Goal: Task Accomplishment & Management: Complete application form

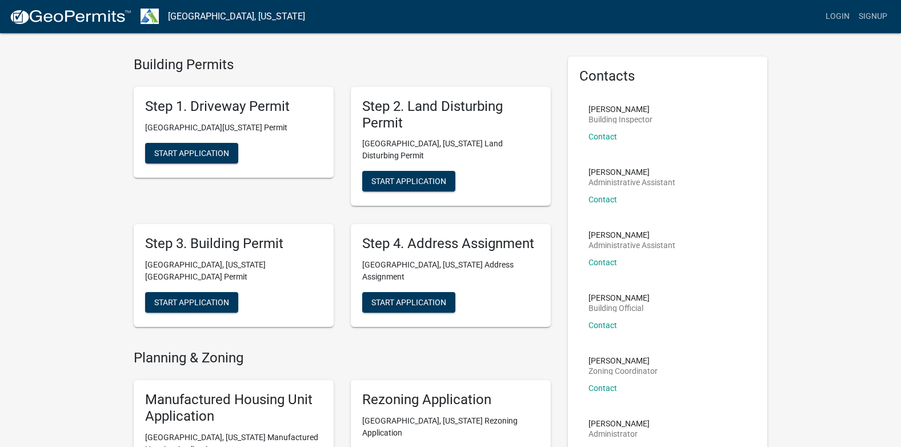
scroll to position [3, 0]
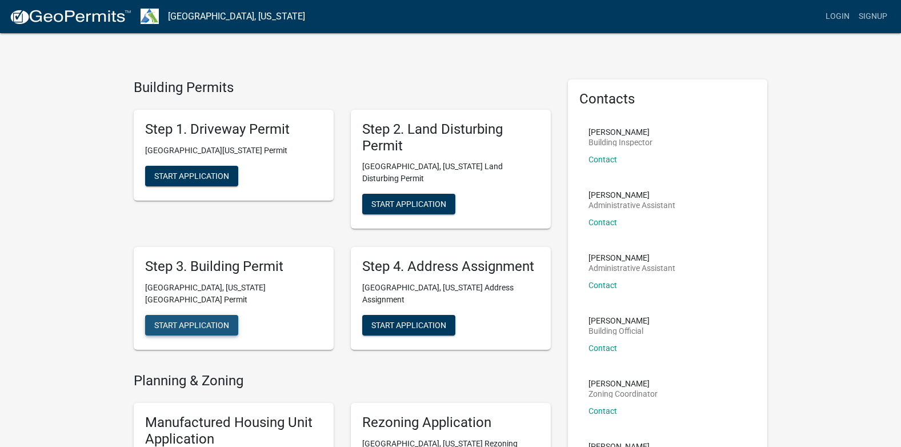
click at [227, 321] on span "Start Application" at bounding box center [191, 325] width 75 height 9
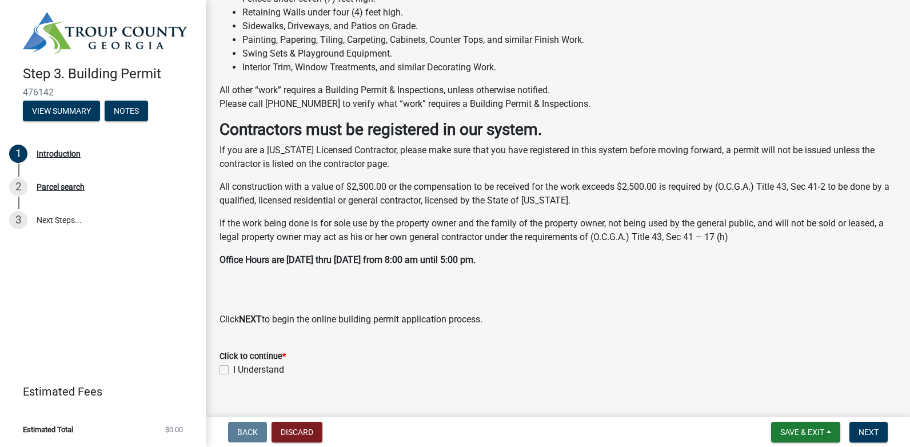
scroll to position [288, 0]
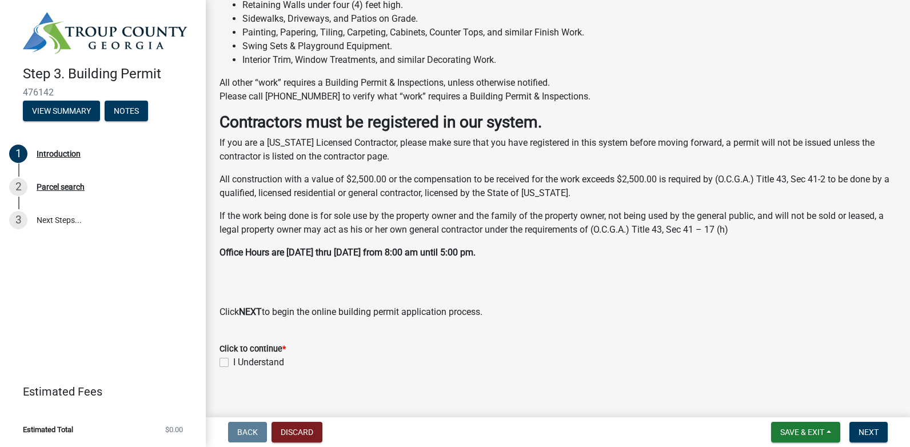
click at [233, 362] on label "I Understand" at bounding box center [258, 362] width 51 height 14
click at [233, 362] on input "I Understand" at bounding box center [236, 358] width 7 height 7
checkbox input "true"
click at [865, 430] on span "Next" at bounding box center [868, 431] width 20 height 9
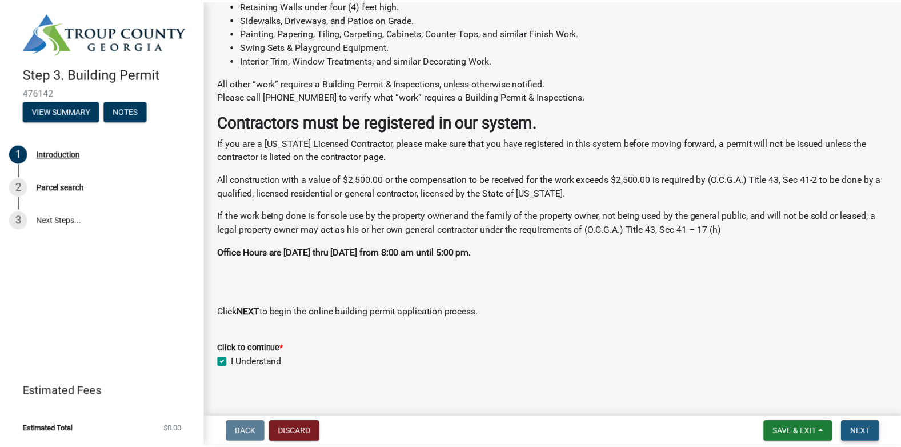
scroll to position [0, 0]
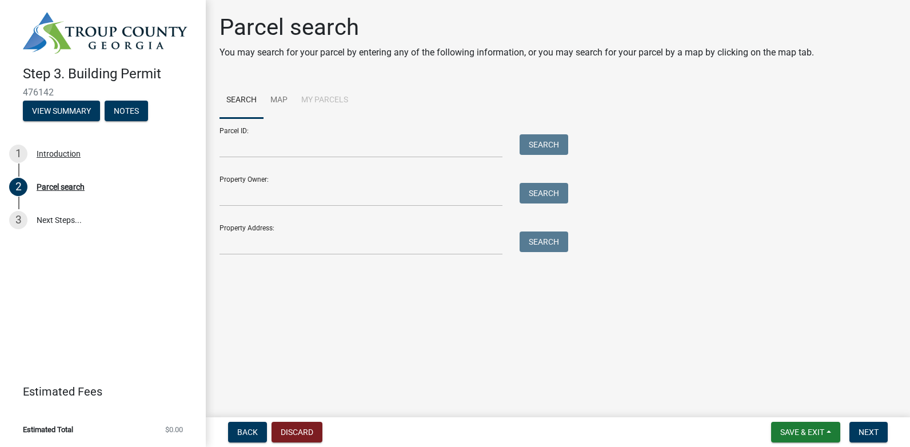
click at [527, 211] on form "Parcel ID: Search Property Owner: Search Property Address: Search" at bounding box center [390, 186] width 343 height 137
click at [276, 187] on input "Property Owner:" at bounding box center [360, 194] width 283 height 23
type input "[PERSON_NAME]"
click at [537, 190] on button "Search" at bounding box center [543, 193] width 49 height 21
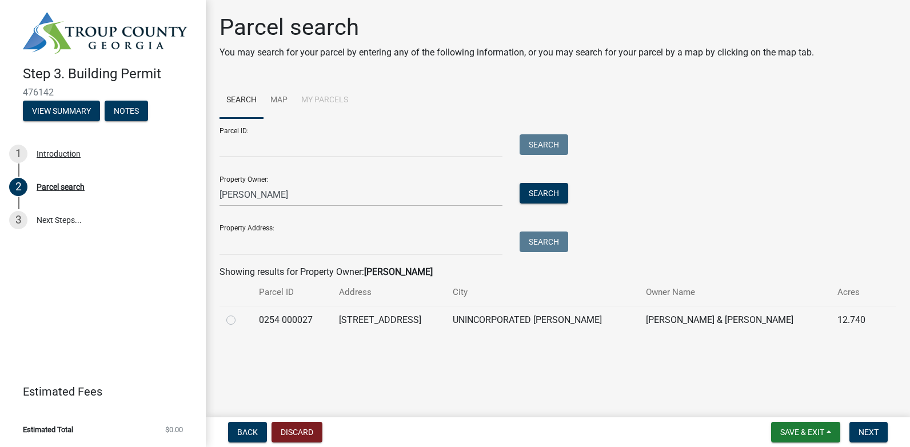
click at [405, 322] on td "[STREET_ADDRESS]" at bounding box center [389, 320] width 114 height 28
click at [240, 313] on label at bounding box center [240, 313] width 0 height 0
click at [240, 316] on 000027 "radio" at bounding box center [243, 316] width 7 height 7
radio 000027 "true"
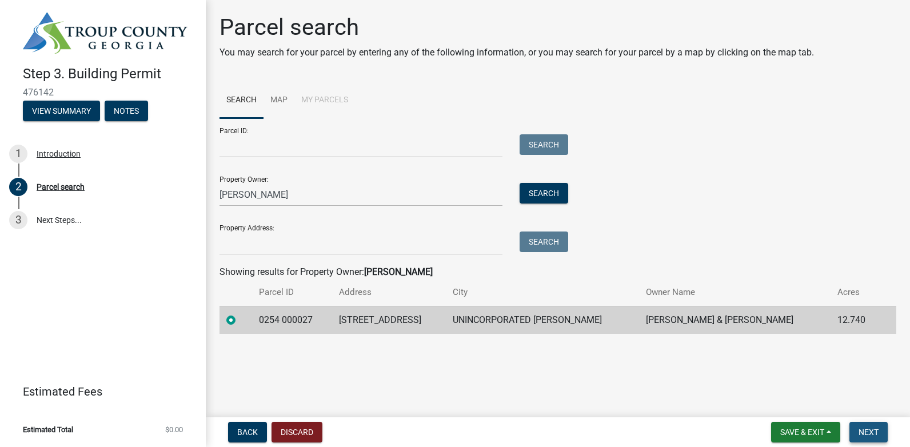
click at [867, 429] on span "Next" at bounding box center [868, 431] width 20 height 9
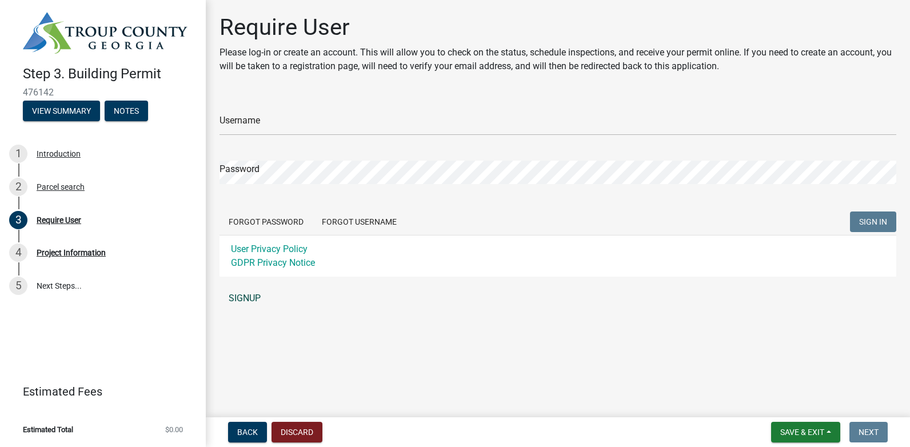
click at [254, 294] on link "SIGNUP" at bounding box center [557, 298] width 677 height 23
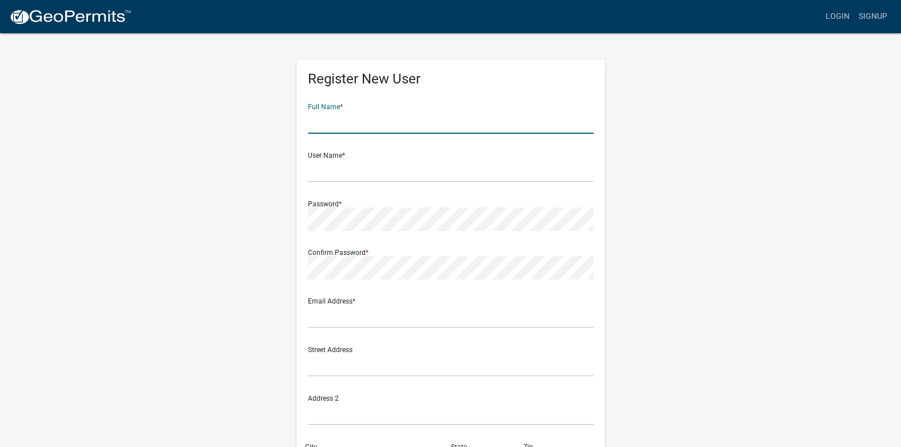
click at [374, 124] on input "text" at bounding box center [451, 121] width 286 height 23
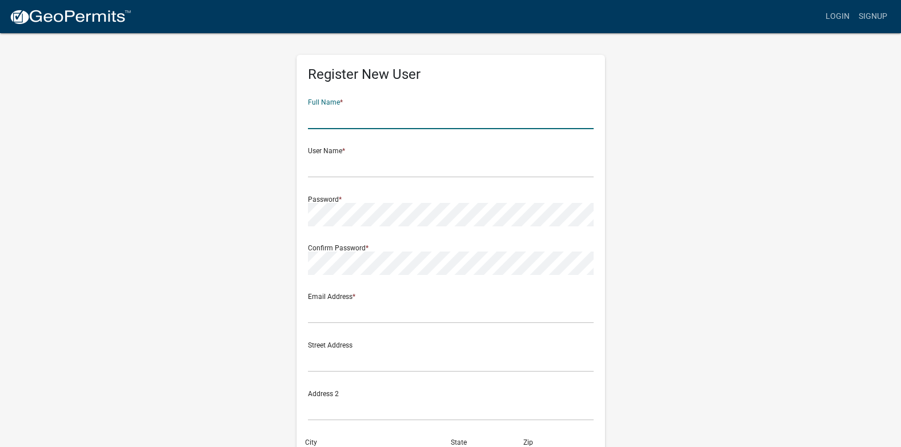
scroll to position [2, 0]
type input "[PERSON_NAME]"
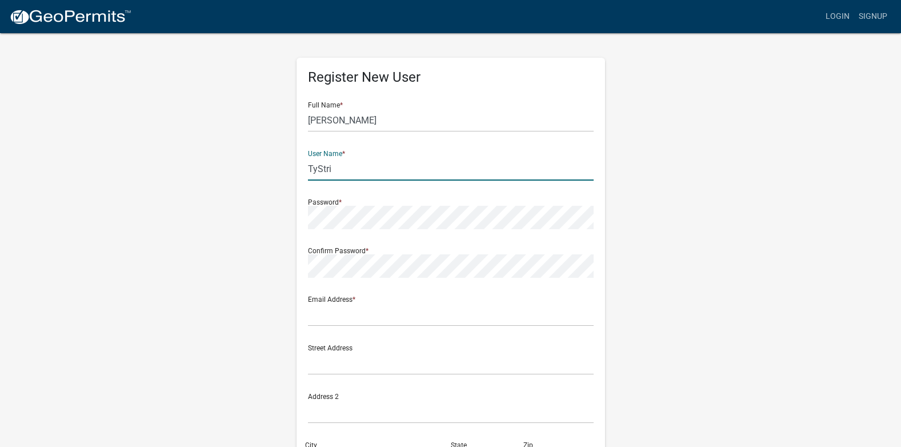
type input "TyStri"
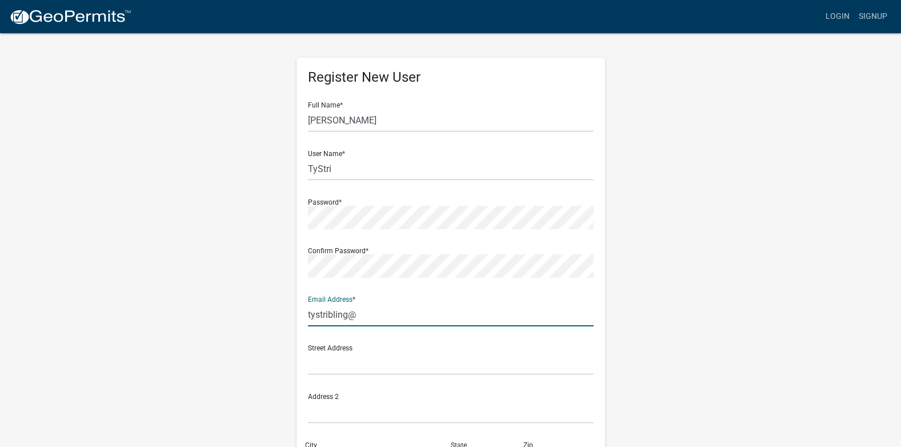
type input "tystribling@gmail.com"
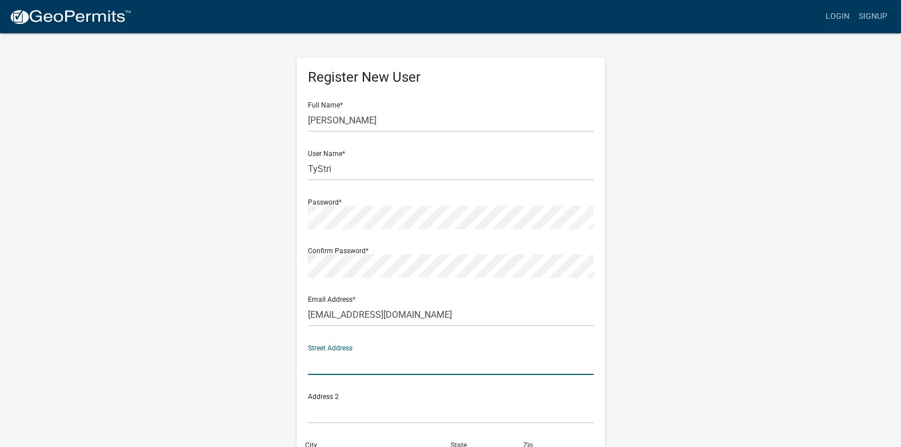
click at [351, 366] on input "text" at bounding box center [451, 362] width 286 height 23
type input "100 Mandy Brook Dr"
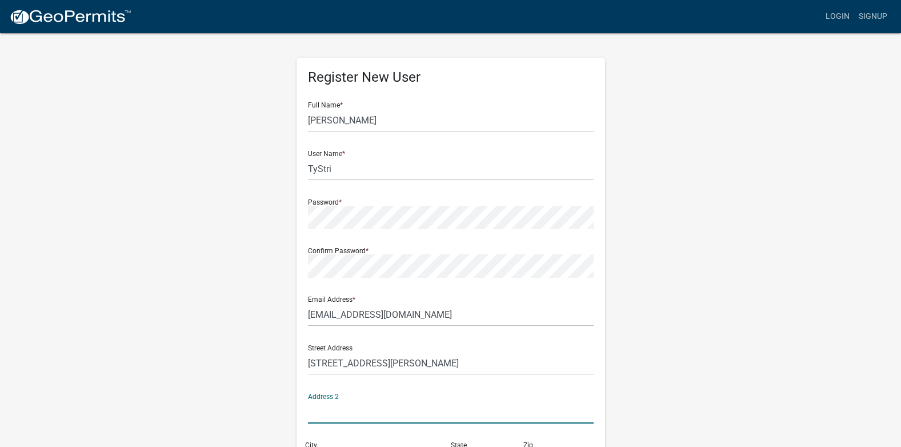
scroll to position [197, 0]
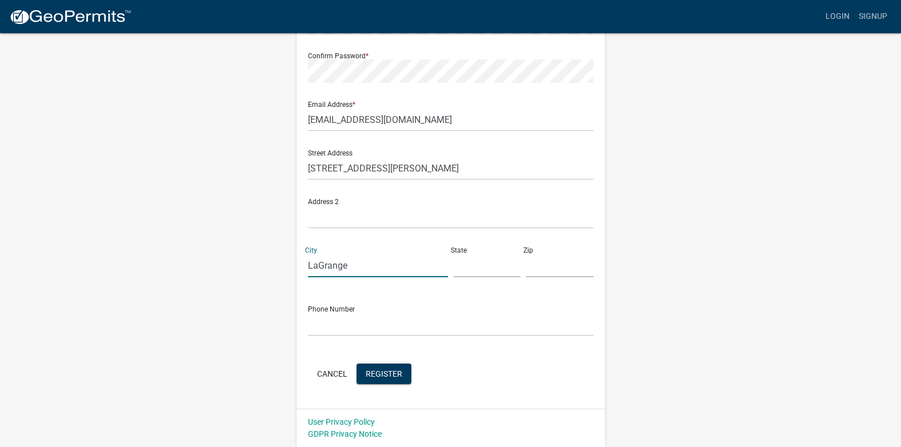
type input "LaGrange"
type input "[US_STATE]"
type input "302140"
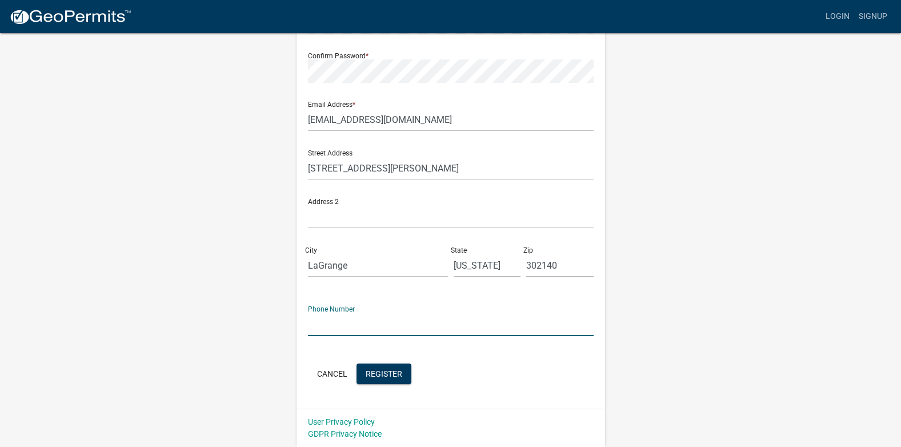
click at [331, 333] on input "text" at bounding box center [451, 324] width 286 height 23
type input "7063021090"
click at [582, 426] on div "User Privacy Policy GDPR Privacy Notice" at bounding box center [451, 428] width 309 height 38
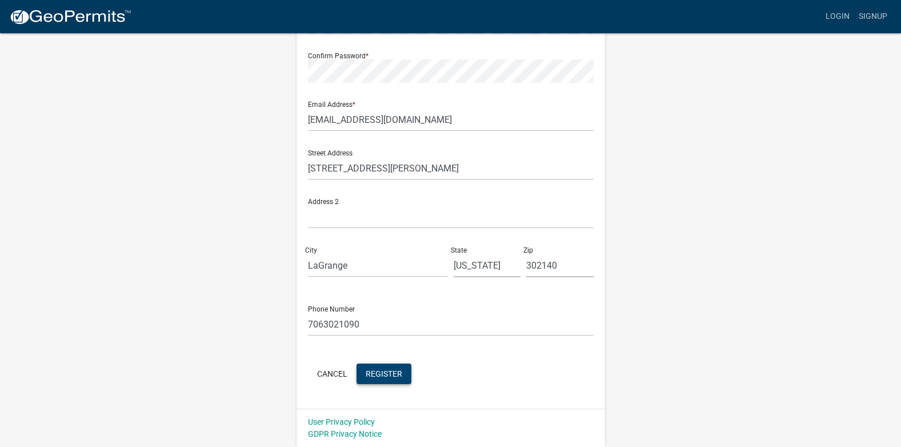
click at [394, 372] on span "Register" at bounding box center [384, 373] width 37 height 9
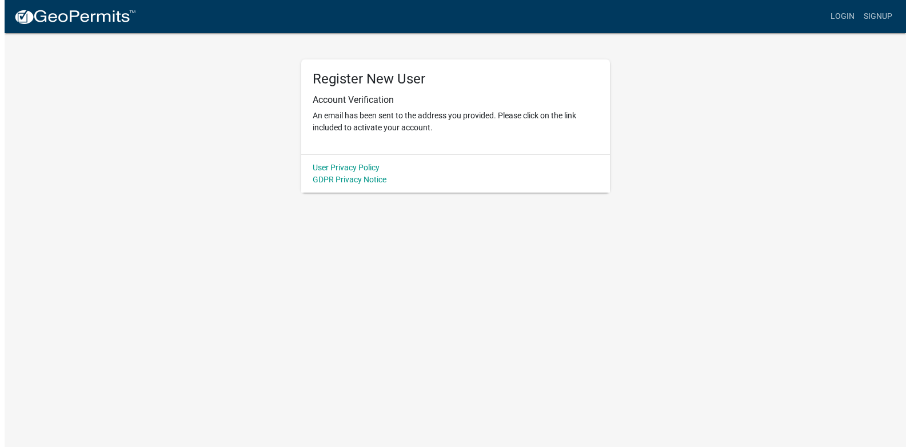
scroll to position [0, 0]
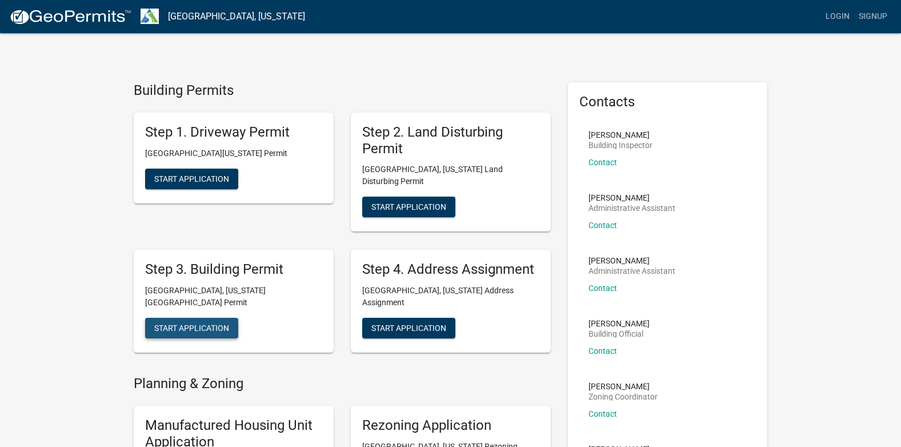
click at [194, 323] on span "Start Application" at bounding box center [191, 327] width 75 height 9
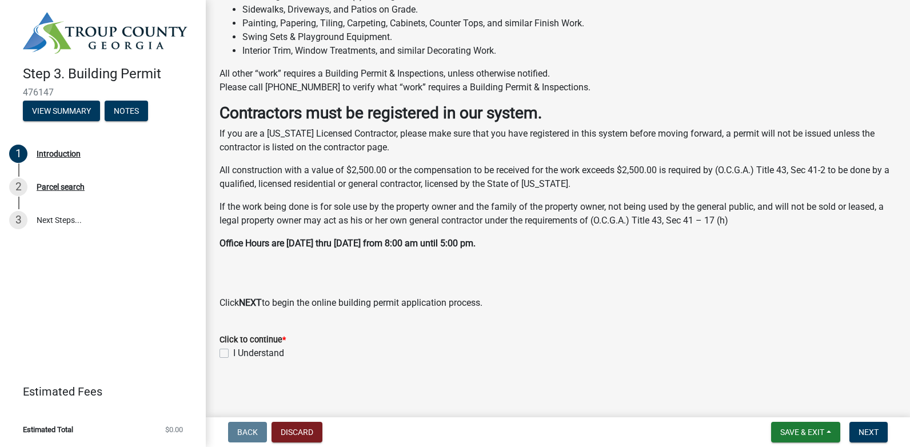
scroll to position [299, 0]
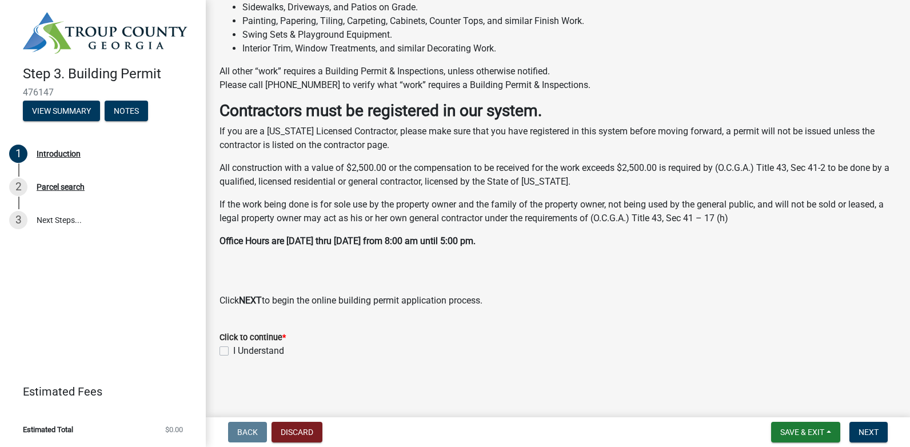
click at [233, 351] on label "I Understand" at bounding box center [258, 351] width 51 height 14
click at [233, 351] on input "I Understand" at bounding box center [236, 347] width 7 height 7
checkbox input "true"
click at [865, 432] on span "Next" at bounding box center [868, 431] width 20 height 9
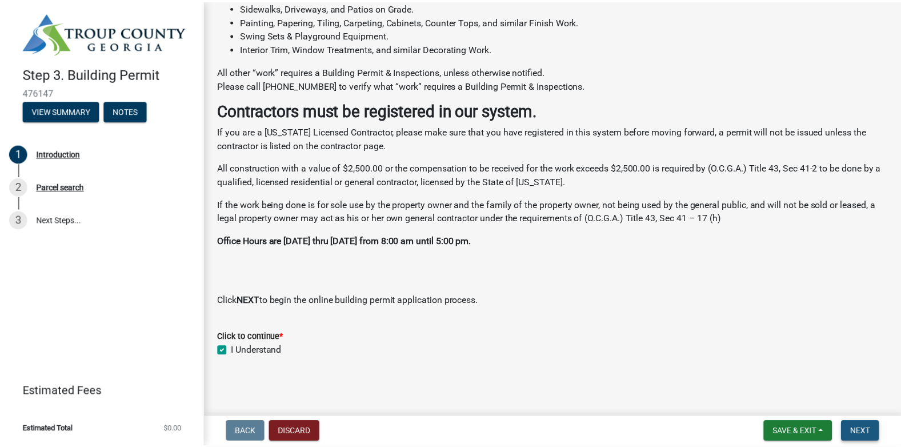
scroll to position [0, 0]
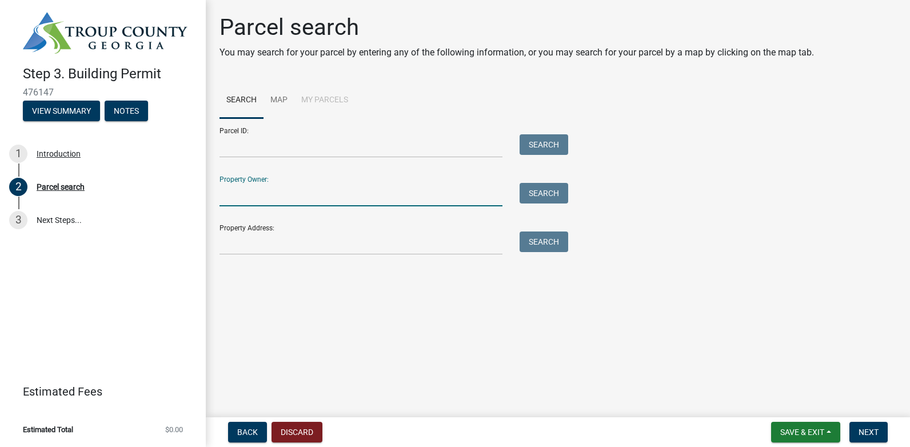
click at [329, 192] on input "Property Owner:" at bounding box center [360, 194] width 283 height 23
type input "[PERSON_NAME]"
click at [558, 202] on button "Search" at bounding box center [543, 193] width 49 height 21
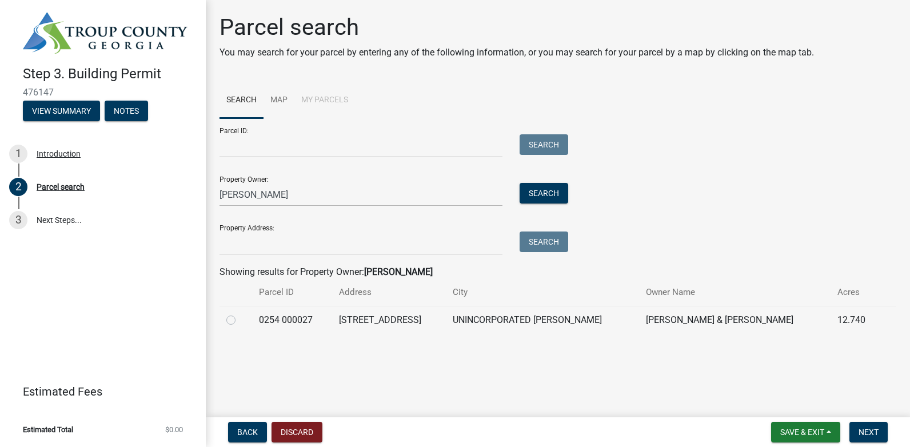
click at [240, 313] on label at bounding box center [240, 313] width 0 height 0
click at [240, 319] on 000027 "radio" at bounding box center [243, 316] width 7 height 7
radio 000027 "true"
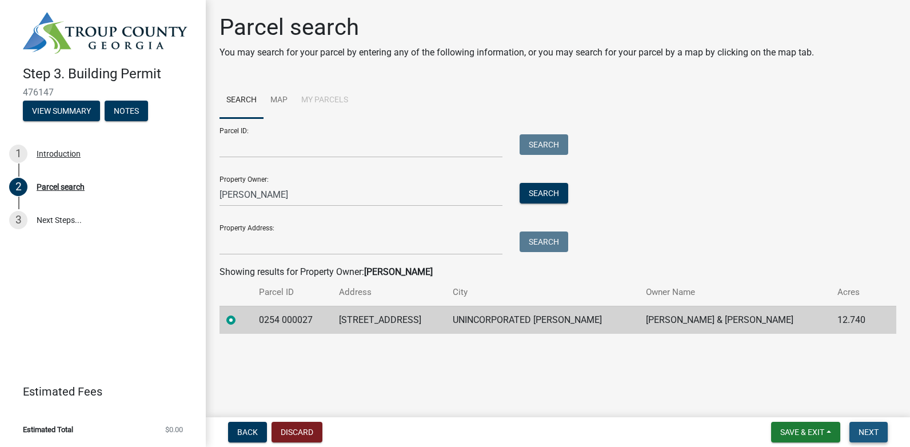
click at [870, 433] on span "Next" at bounding box center [868, 431] width 20 height 9
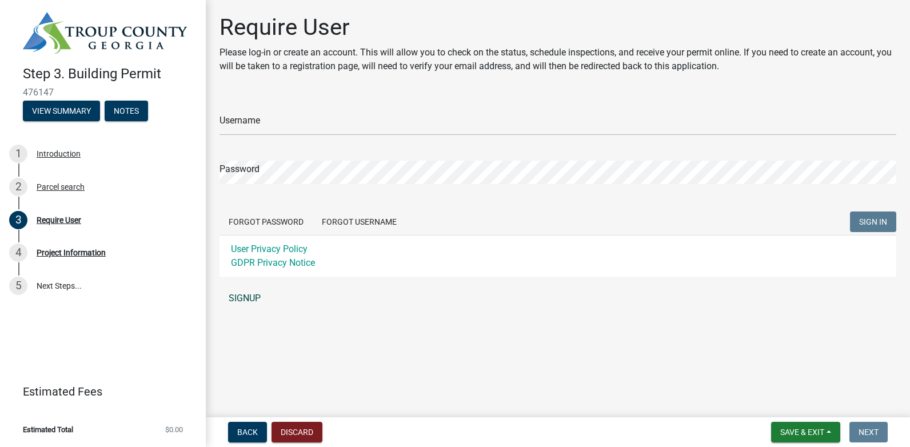
click at [239, 297] on link "SIGNUP" at bounding box center [557, 298] width 677 height 23
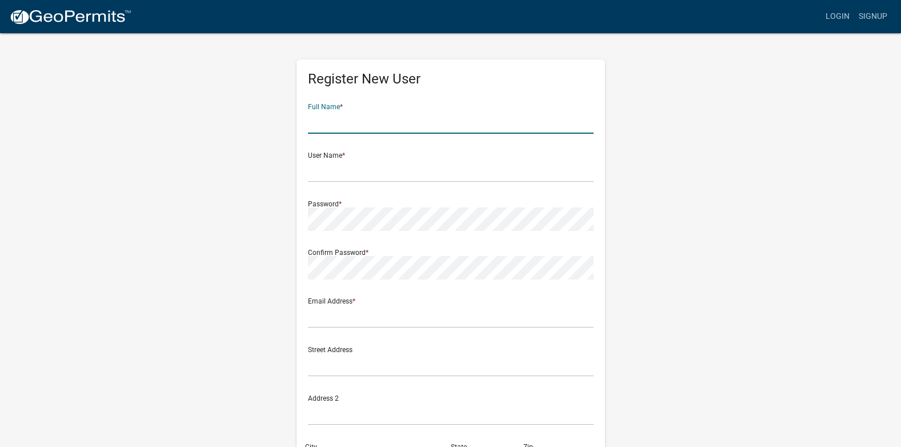
click at [357, 128] on input "text" at bounding box center [451, 121] width 286 height 23
type input "[PERSON_NAME]"
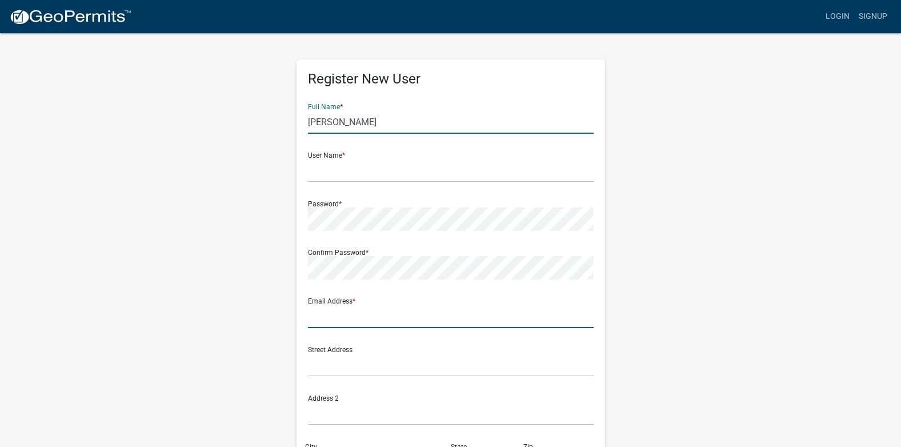
type input "[EMAIL_ADDRESS][DOMAIN_NAME]"
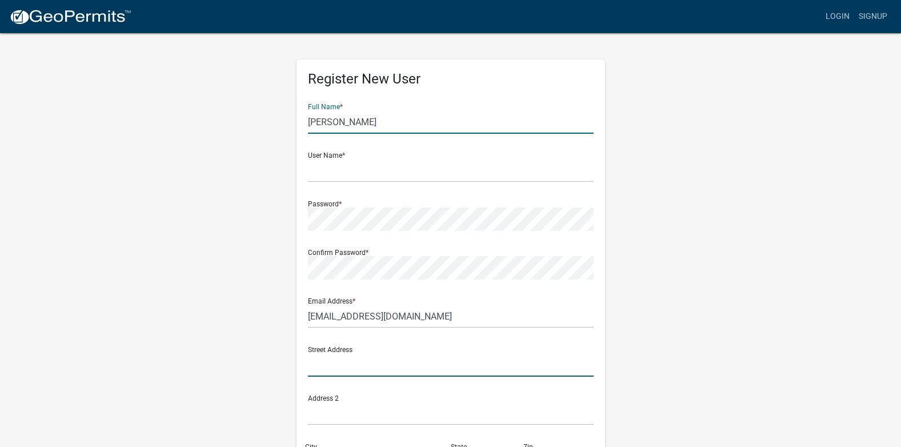
type input "[STREET_ADDRESS][PERSON_NAME]"
type input "Franklin"
type input "[US_STATE]"
type input "30217"
type input "7063025512"
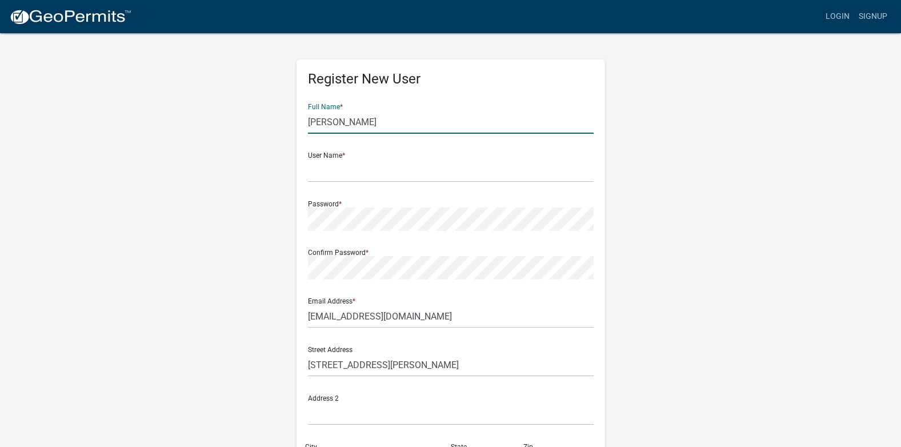
type input "[PERSON_NAME]"
click at [358, 181] on input "text" at bounding box center [451, 170] width 286 height 23
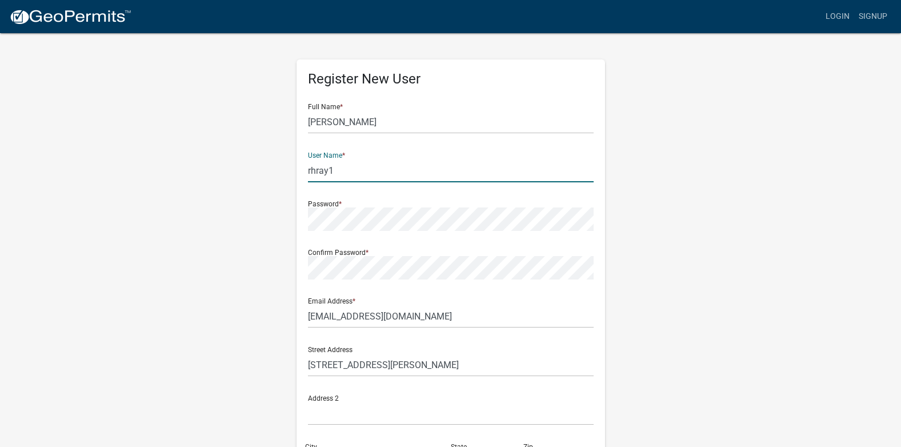
type input "rhray1"
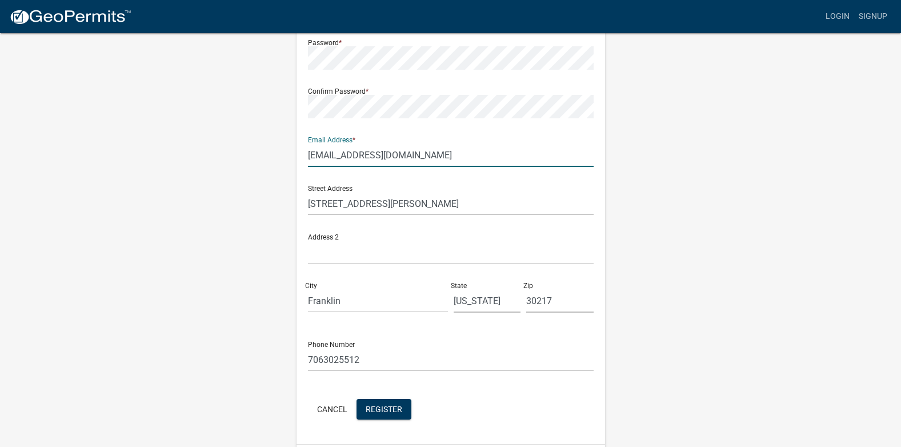
scroll to position [163, 0]
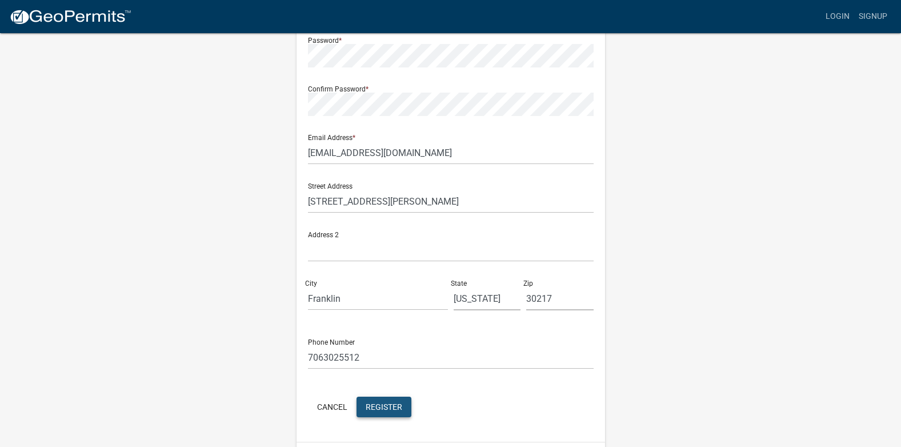
click at [391, 409] on span "Register" at bounding box center [384, 406] width 37 height 9
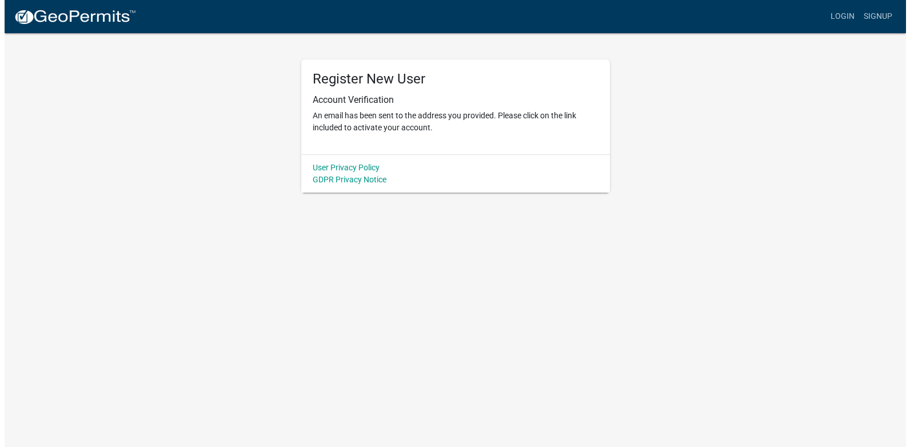
scroll to position [0, 0]
